Goal: Check status: Check status

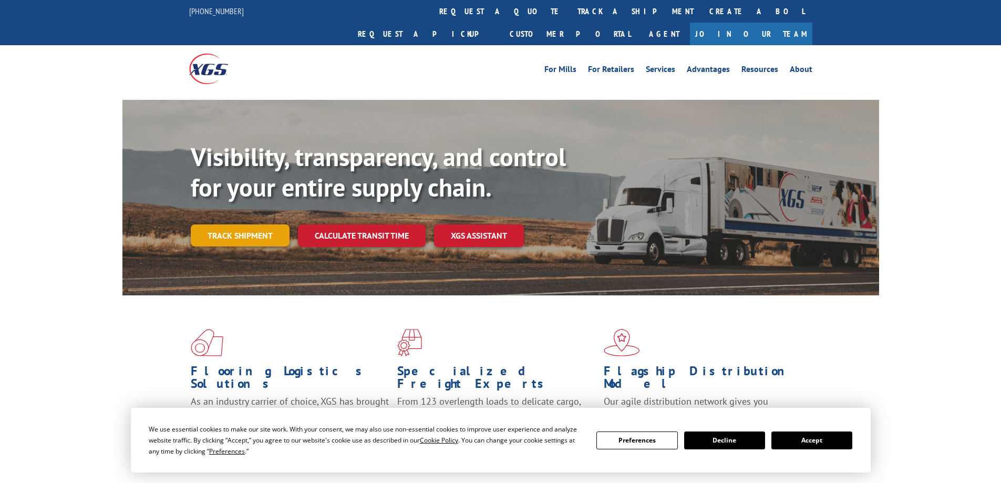
click at [236, 224] on link "Track shipment" at bounding box center [240, 235] width 99 height 22
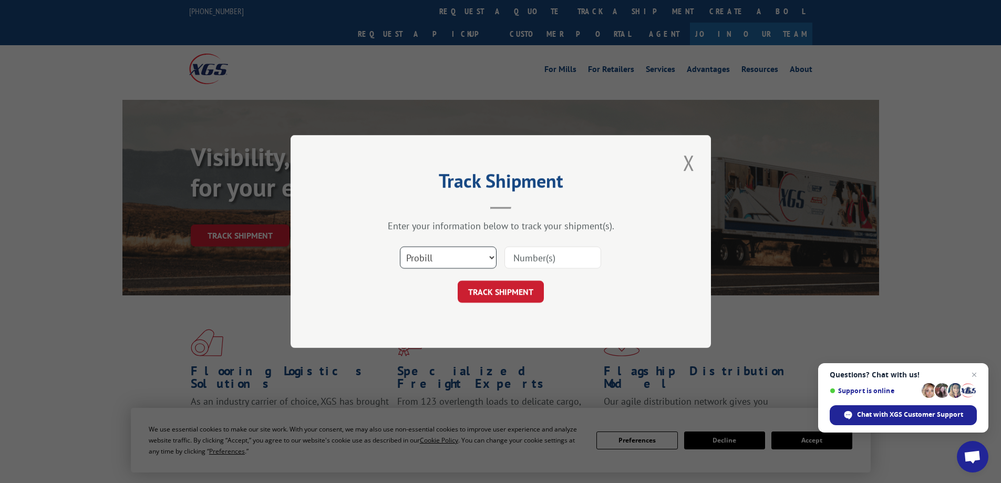
click at [468, 258] on select "Select category... Probill BOL PO" at bounding box center [448, 257] width 97 height 22
drag, startPoint x: 468, startPoint y: 258, endPoint x: 480, endPoint y: 258, distance: 12.6
click at [468, 258] on select "Select category... Probill BOL PO" at bounding box center [448, 257] width 97 height 22
click at [468, 254] on select "Select category... Probill BOL PO" at bounding box center [448, 257] width 97 height 22
select select "bol"
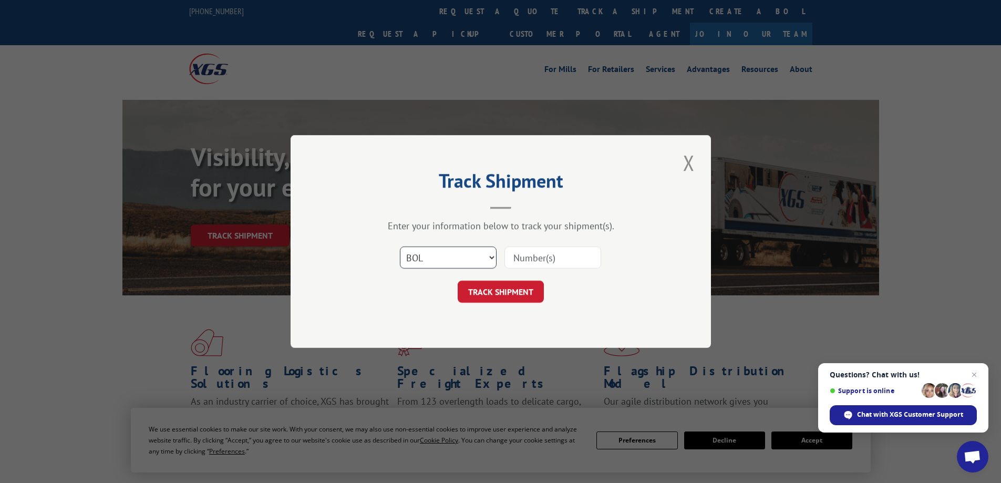
click at [400, 246] on select "Select category... Probill BOL PO" at bounding box center [448, 257] width 97 height 22
click at [551, 251] on input at bounding box center [552, 257] width 97 height 22
drag, startPoint x: 564, startPoint y: 257, endPoint x: 494, endPoint y: 265, distance: 69.9
click at [494, 265] on div "Select category... Probill BOL PO 406386-01" at bounding box center [500, 257] width 315 height 35
type input "406386-01"
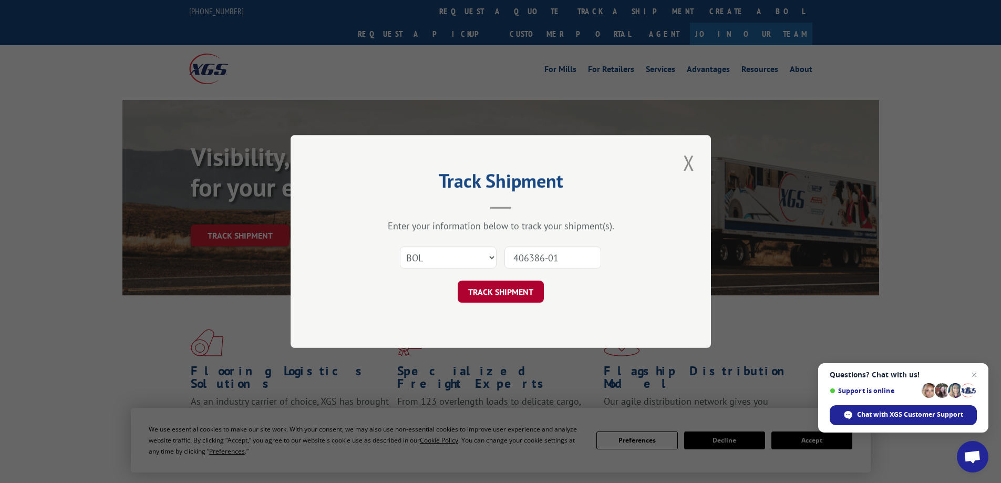
click at [533, 300] on button "TRACK SHIPMENT" at bounding box center [501, 292] width 86 height 22
